Goal: Task Accomplishment & Management: Manage account settings

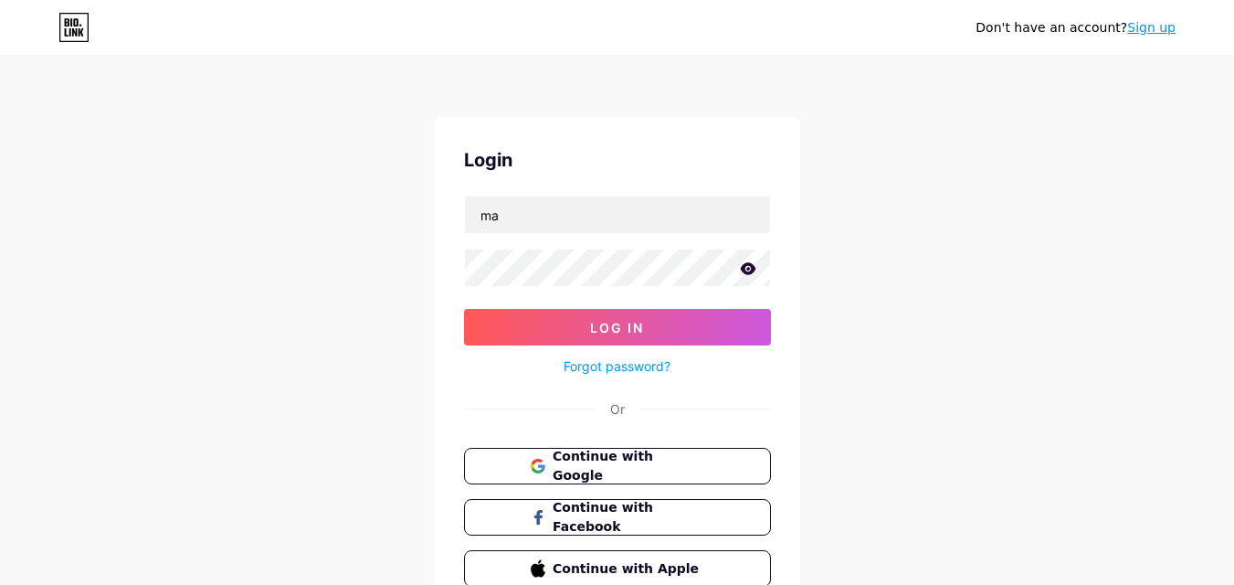
type input "[EMAIL_ADDRESS][DOMAIN_NAME]"
click at [464, 309] on button "Log In" at bounding box center [617, 327] width 307 height 37
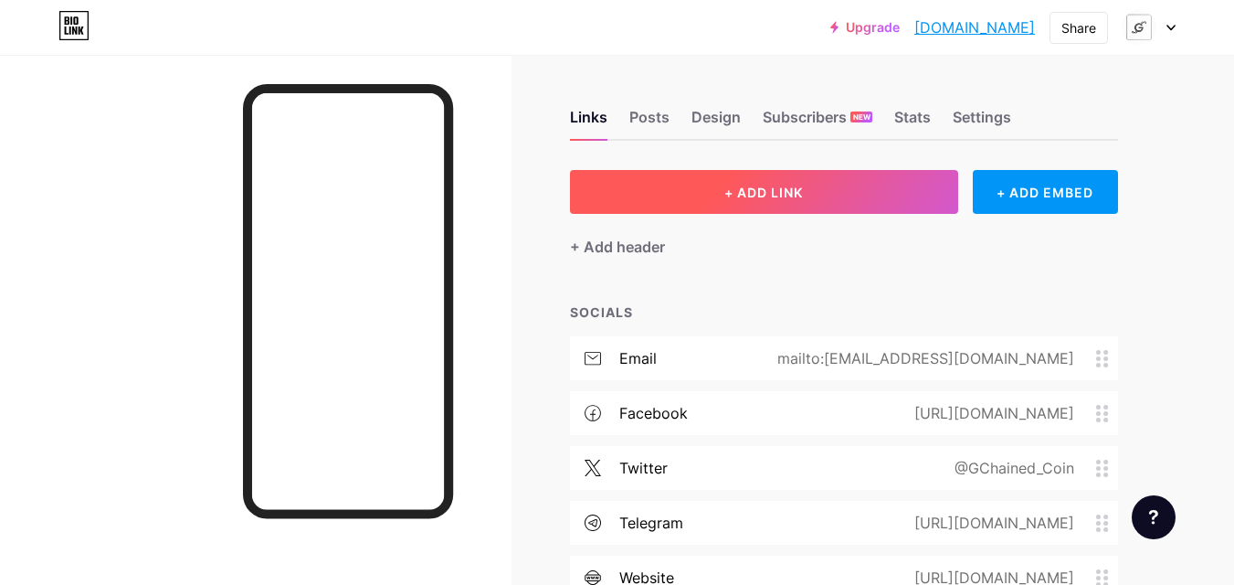
click at [715, 197] on button "+ ADD LINK" at bounding box center [764, 192] width 388 height 44
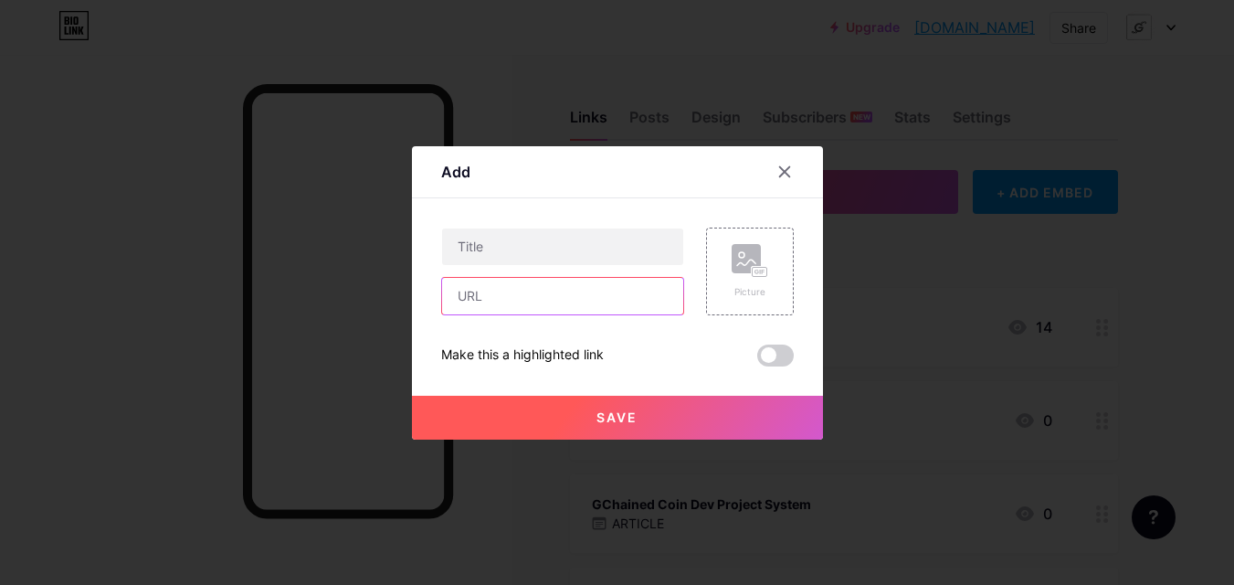
click at [621, 297] on input "text" at bounding box center [562, 296] width 241 height 37
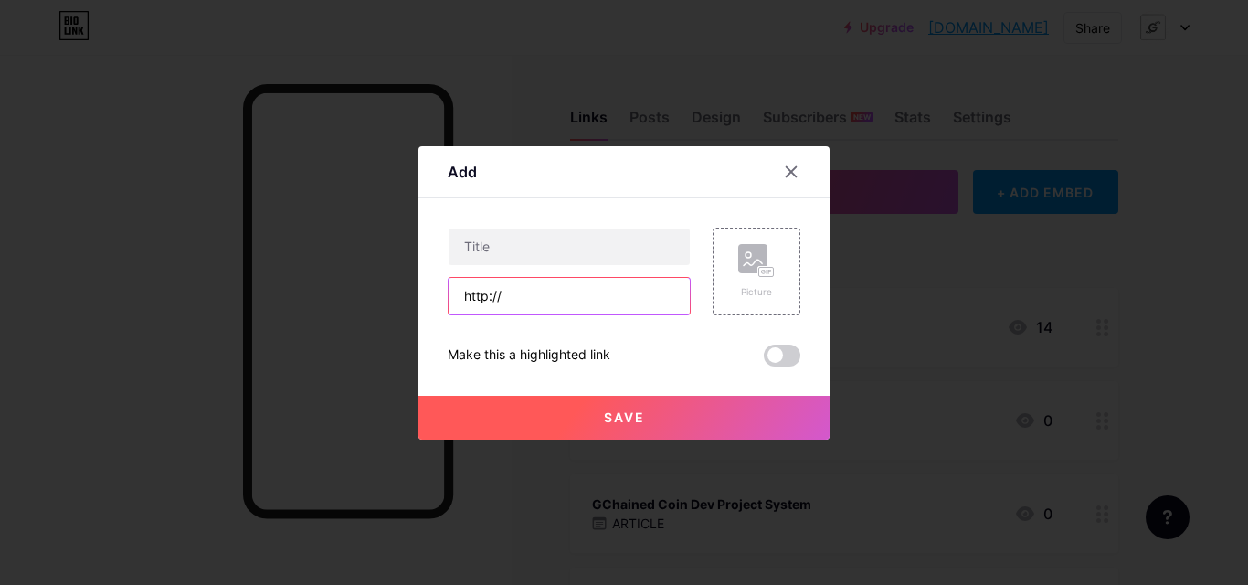
paste input "[DOMAIN_NAME][URL]"
type input "[URL][DOMAIN_NAME]"
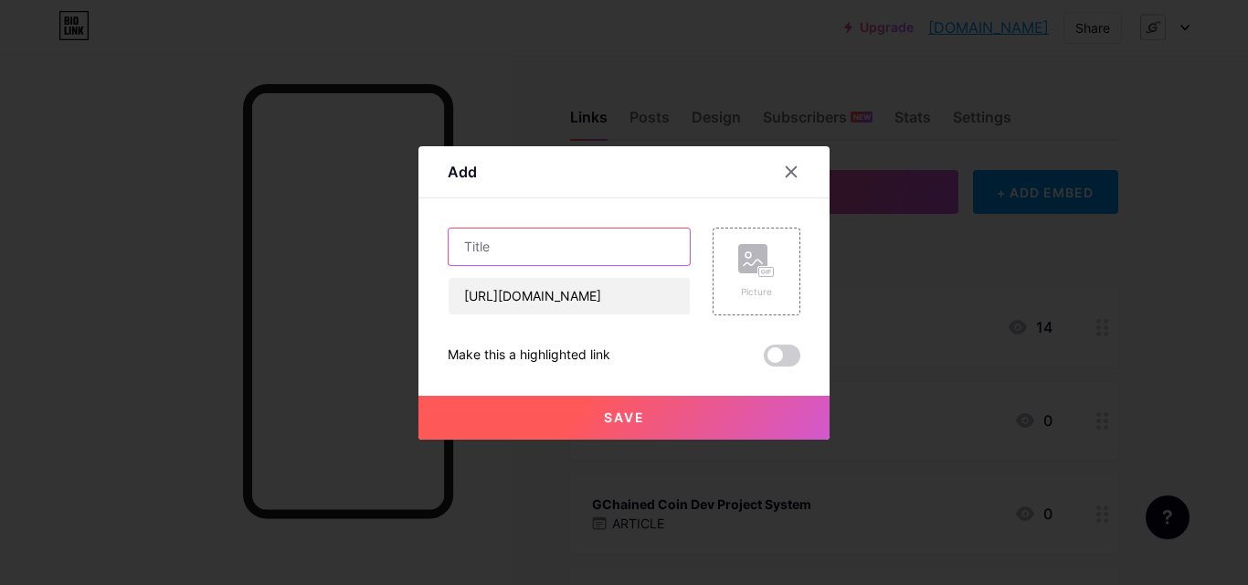
click at [592, 243] on input "text" at bounding box center [569, 246] width 241 height 37
click at [577, 241] on input "text" at bounding box center [569, 246] width 241 height 37
paste input "Web Hosting Platform"
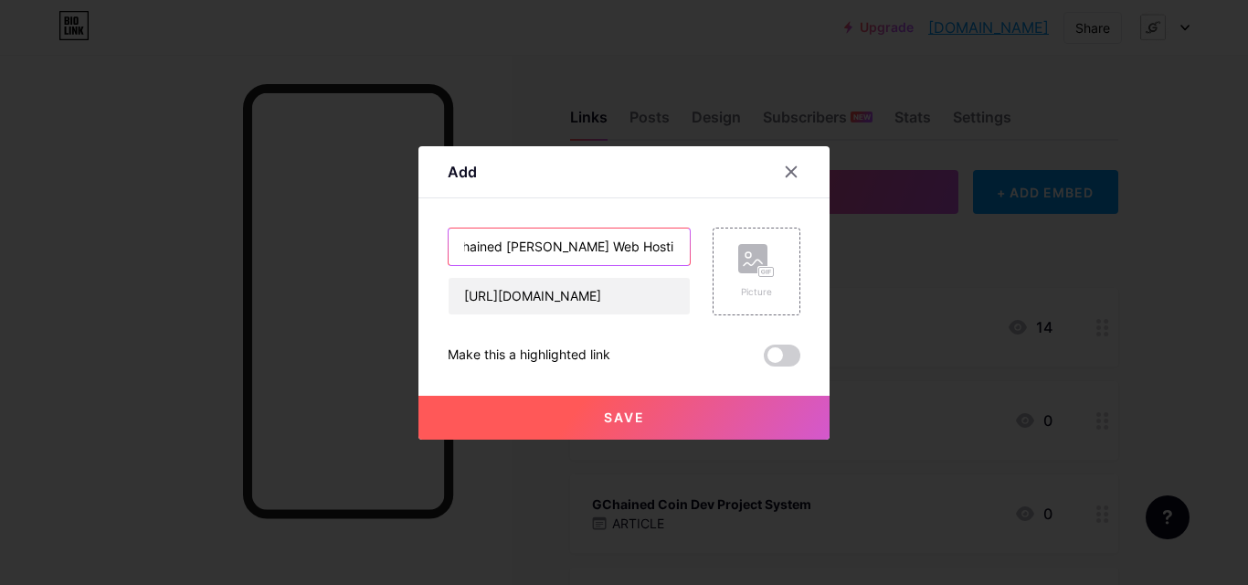
type input "GChained [PERSON_NAME] Web Hosting Platform"
click at [636, 421] on span "Save" at bounding box center [624, 417] width 41 height 16
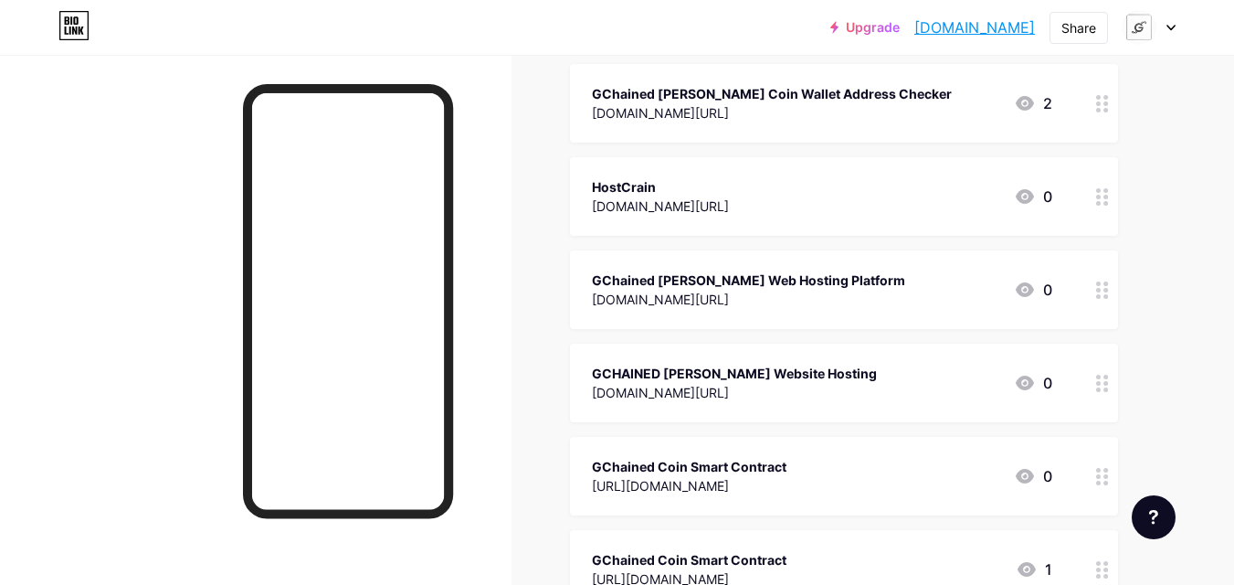
scroll to position [0, 0]
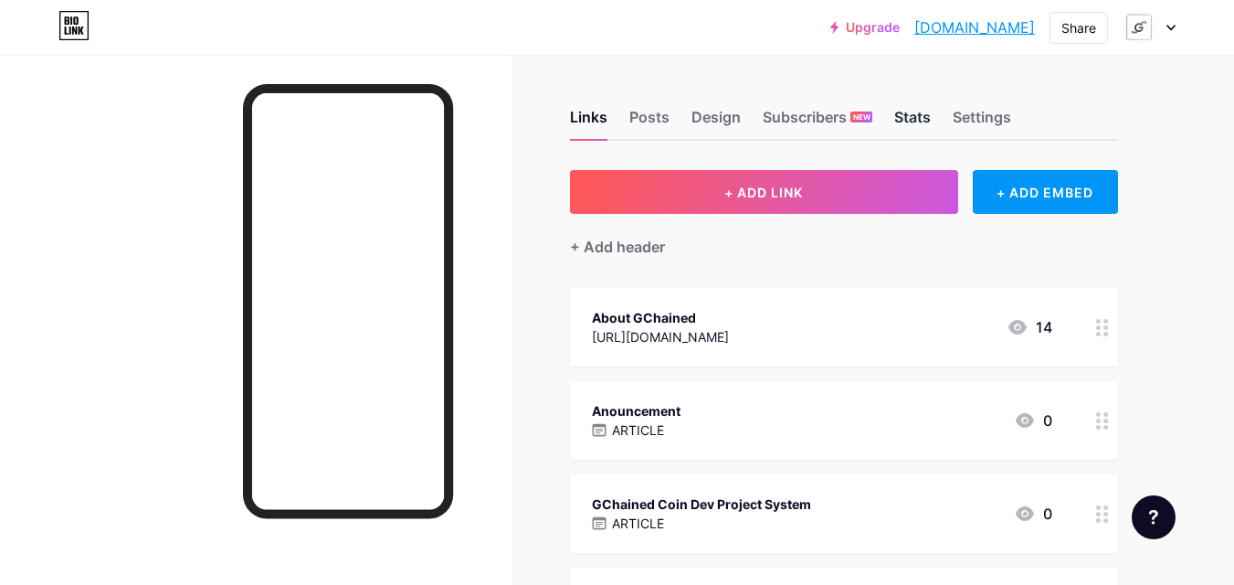
click at [918, 121] on div "Stats" at bounding box center [912, 122] width 37 height 33
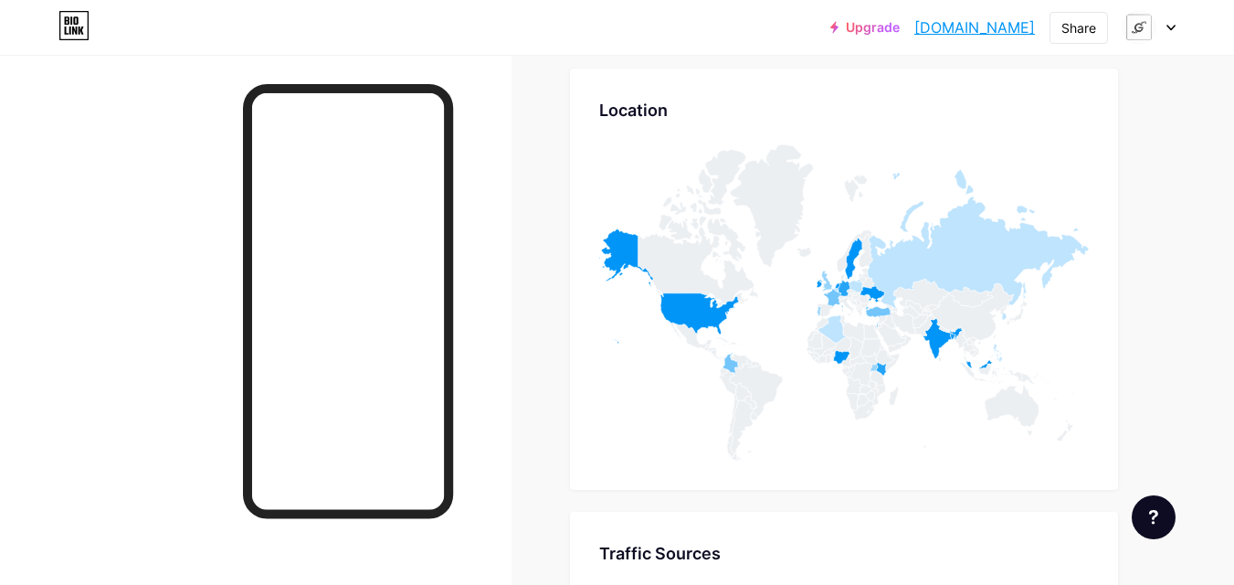
scroll to position [7600, 0]
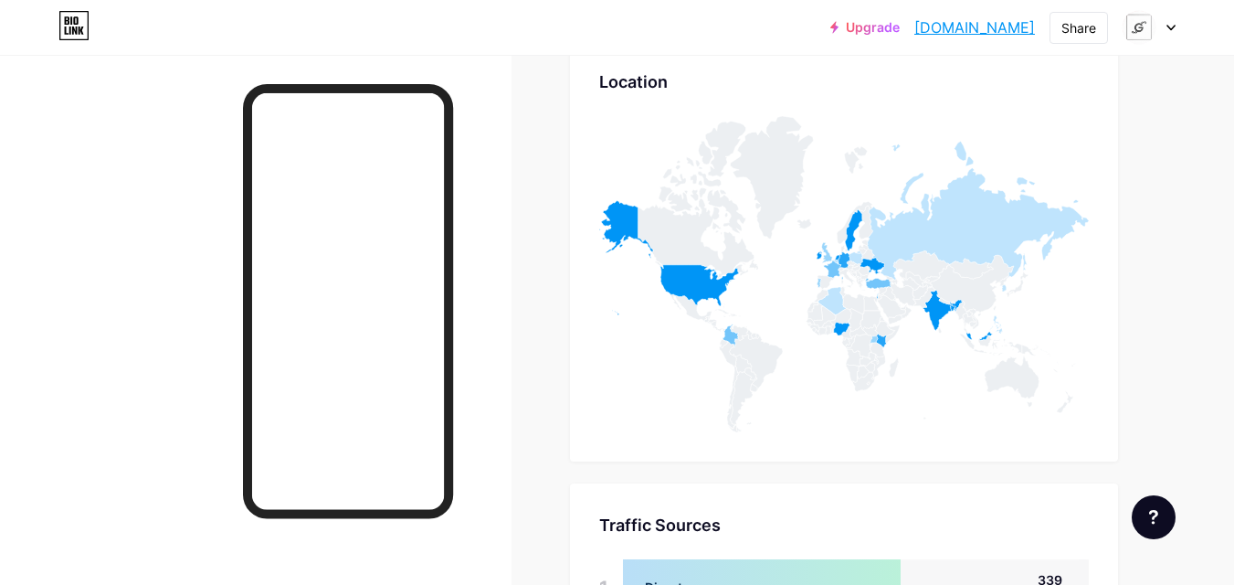
click at [1172, 31] on div at bounding box center [1149, 27] width 53 height 33
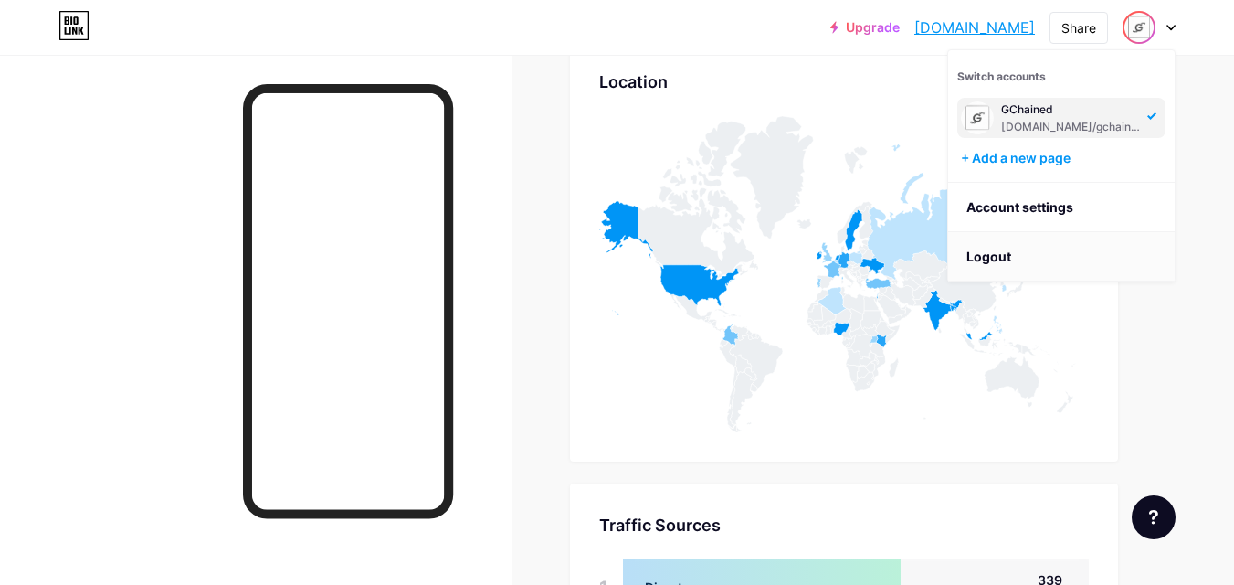
click at [1015, 249] on li "Logout" at bounding box center [1061, 256] width 227 height 49
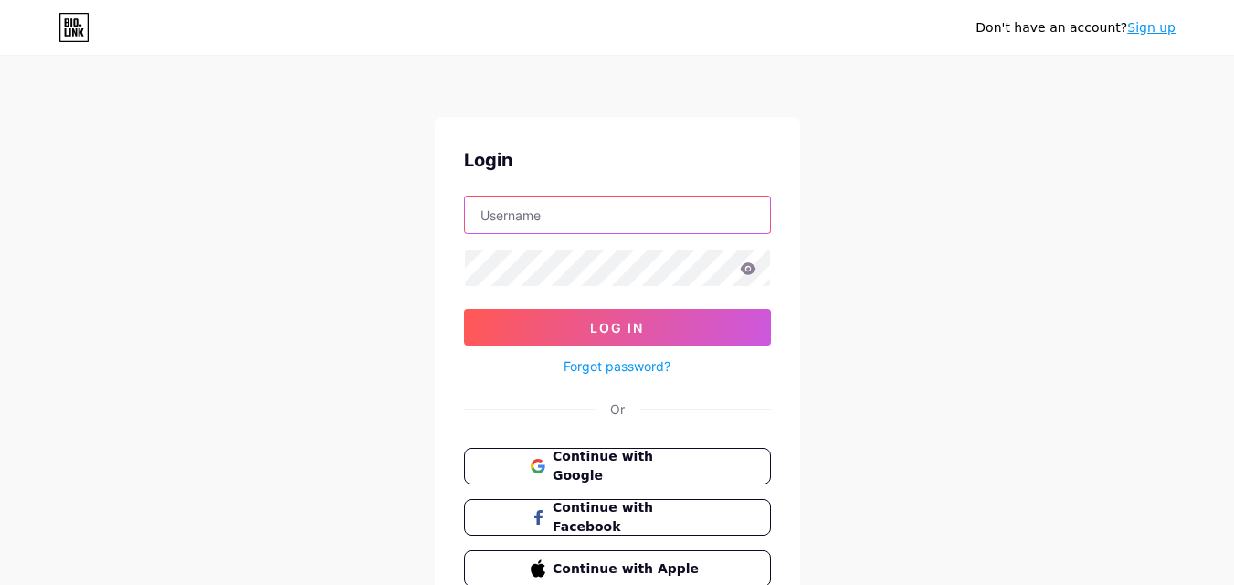
type input "[EMAIL_ADDRESS][DOMAIN_NAME]"
